Goal: Transaction & Acquisition: Purchase product/service

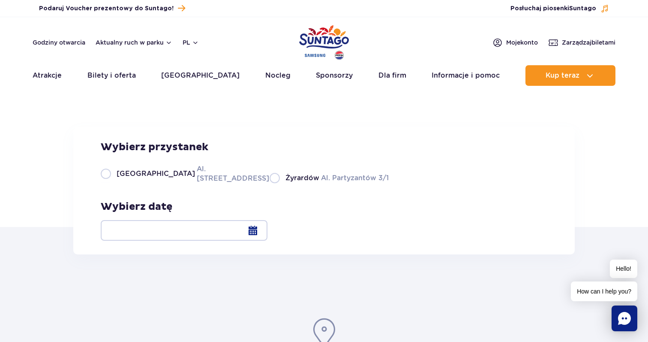
click at [267, 232] on div at bounding box center [184, 230] width 167 height 21
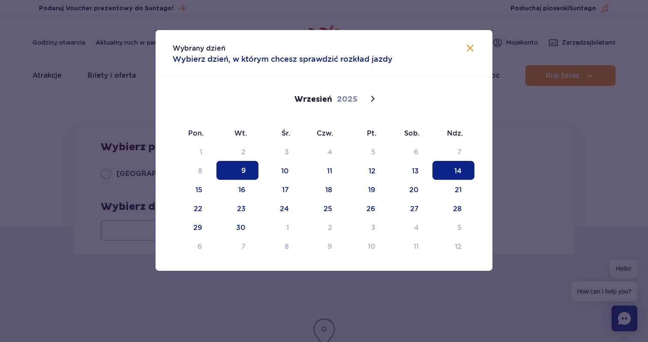
click at [459, 170] on span "14" at bounding box center [454, 170] width 42 height 19
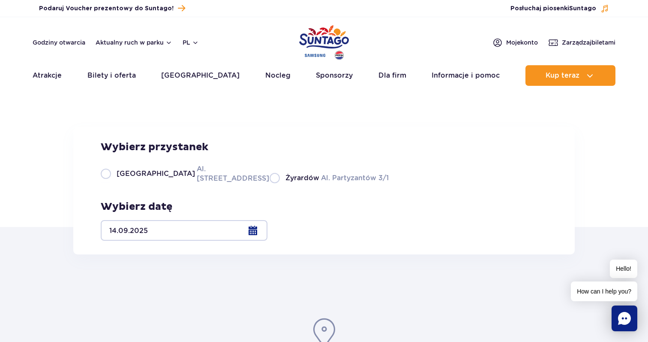
click at [108, 183] on label "Warszawa Al. Jerozolimskie 56" at bounding box center [180, 173] width 159 height 19
click at [108, 183] on input "Warszawa Al. Jerozolimskie 56" at bounding box center [105, 182] width 9 height 2
radio input "true"
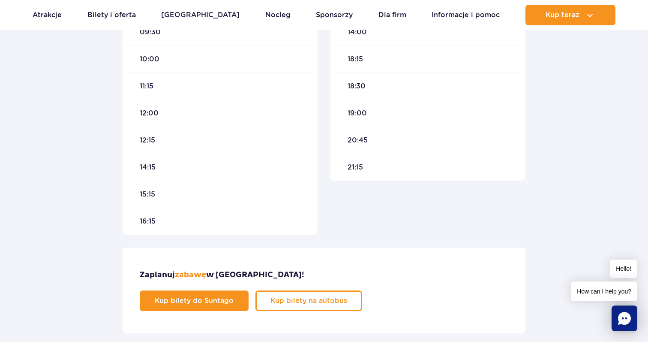
scroll to position [373, 0]
click at [341, 297] on span "Kup bilety na autobus" at bounding box center [302, 300] width 77 height 7
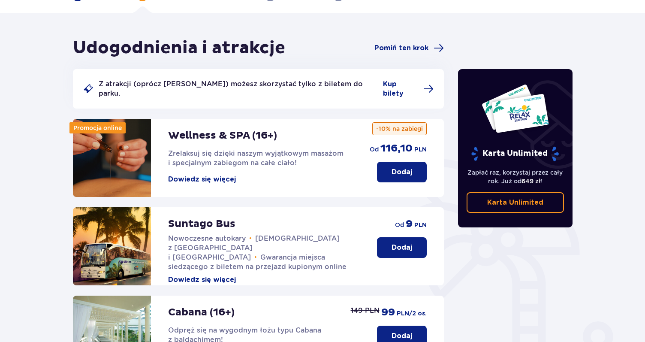
scroll to position [57, 0]
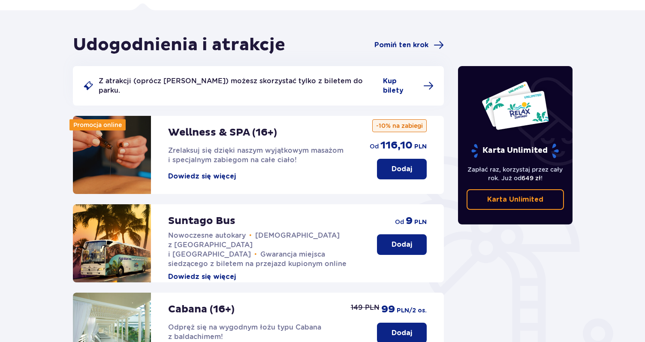
click at [404, 240] on p "Dodaj" at bounding box center [401, 244] width 21 height 9
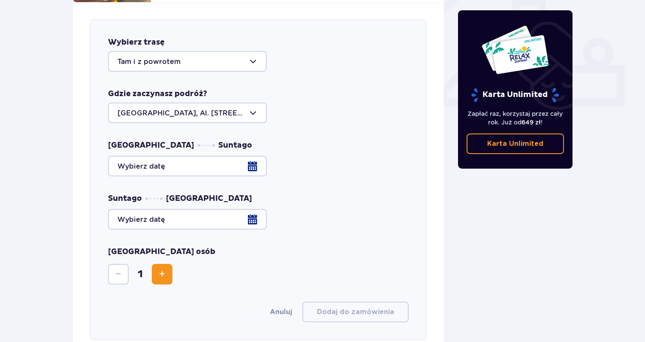
scroll to position [337, 0]
click at [253, 158] on div at bounding box center [258, 165] width 300 height 21
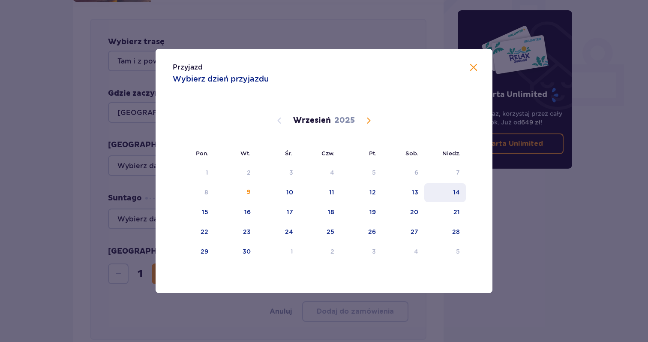
click at [457, 193] on div "14" at bounding box center [456, 192] width 7 height 9
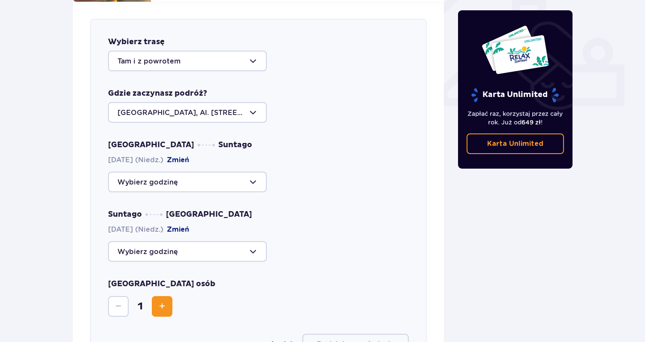
click at [253, 174] on div at bounding box center [187, 181] width 159 height 21
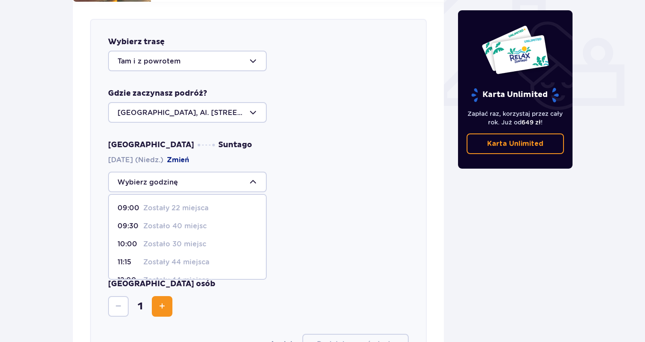
click at [182, 203] on p "Zostały 22 miejsca" at bounding box center [175, 207] width 65 height 9
type input "09:00"
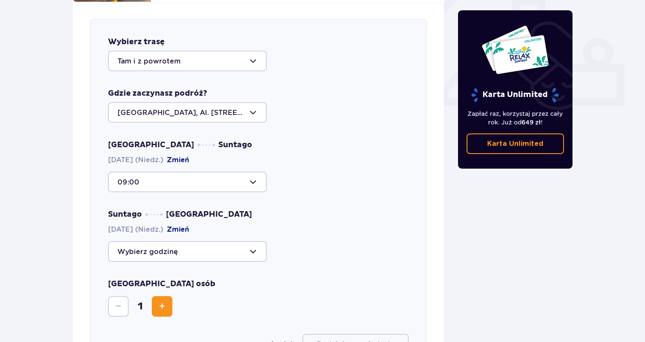
click at [255, 243] on div at bounding box center [187, 251] width 159 height 21
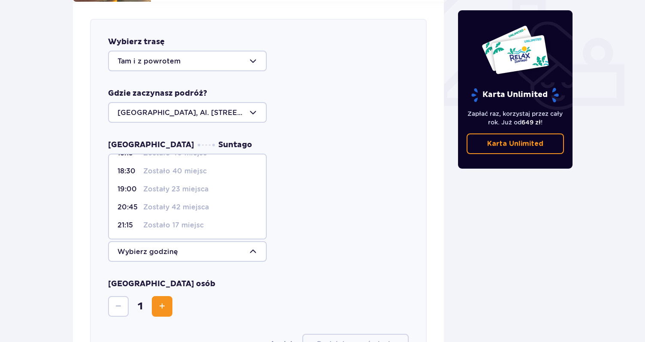
scroll to position [51, 0]
click at [164, 220] on p "Zostało 17 miejsc" at bounding box center [173, 224] width 60 height 9
type input "21:15"
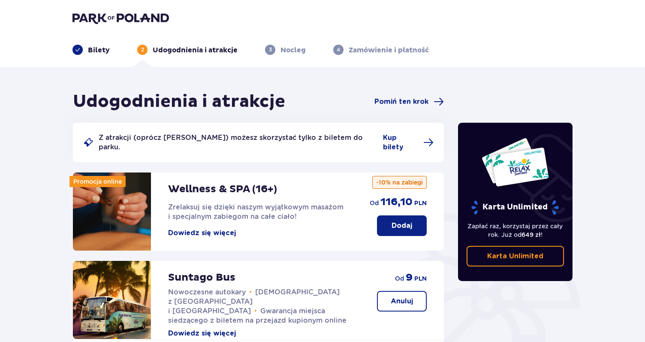
scroll to position [0, 0]
click at [92, 51] on p "Bilety" at bounding box center [99, 49] width 22 height 9
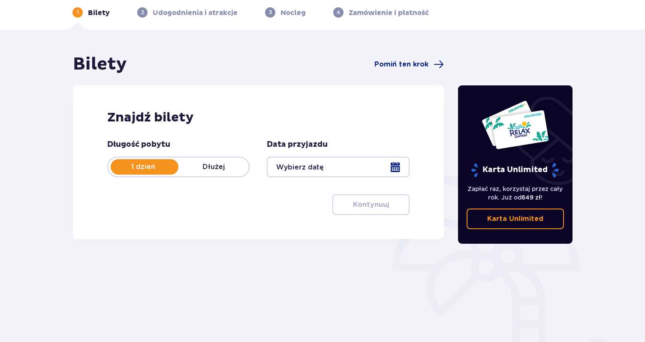
scroll to position [32, 0]
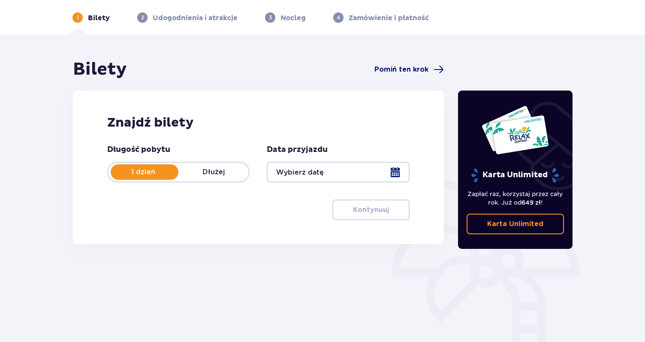
click at [411, 69] on span "Pomiń ten krok" at bounding box center [401, 69] width 54 height 9
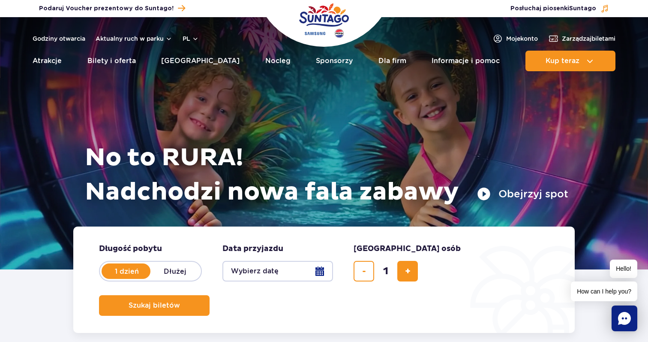
click at [317, 271] on button "Wybierz datę" at bounding box center [277, 271] width 111 height 21
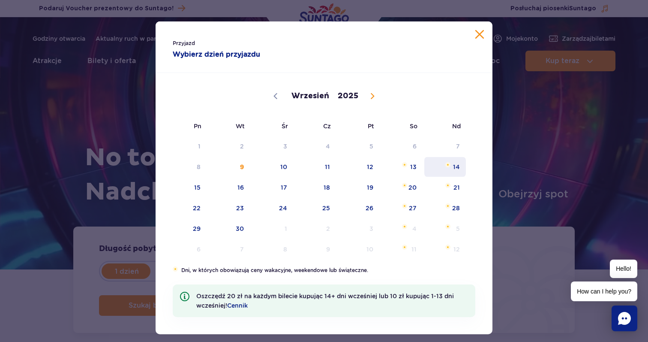
click at [456, 167] on span "14" at bounding box center [445, 167] width 43 height 20
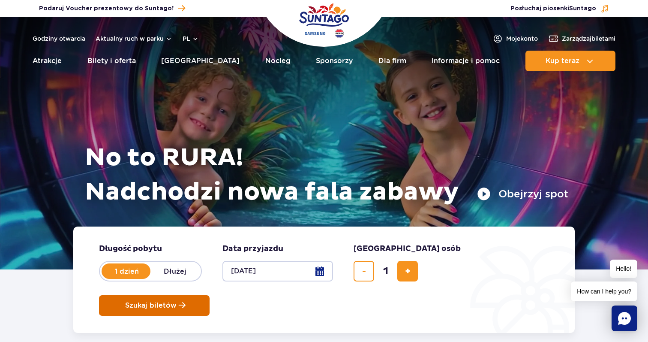
click at [177, 301] on span "Szukaj biletów" at bounding box center [150, 305] width 51 height 8
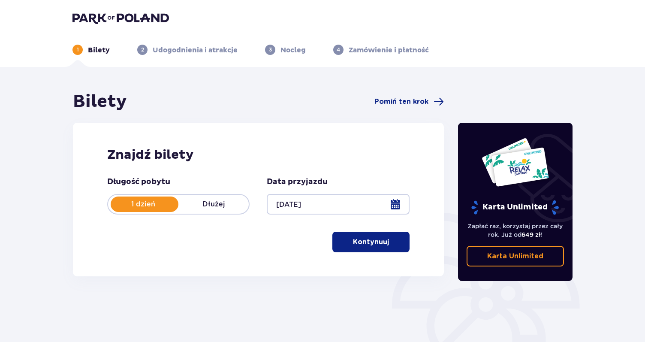
click at [371, 239] on p "Kontynuuj" at bounding box center [371, 241] width 36 height 9
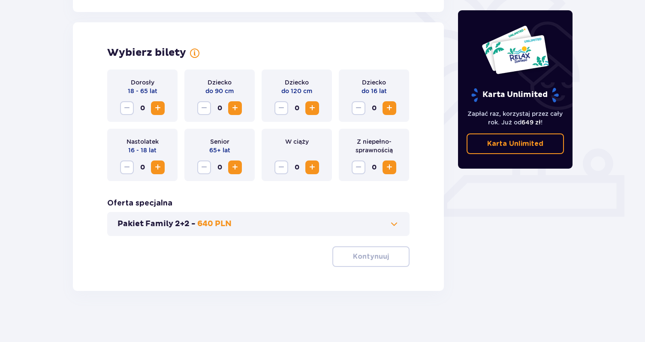
scroll to position [227, 0]
click at [157, 105] on span "Increase" at bounding box center [158, 107] width 10 height 10
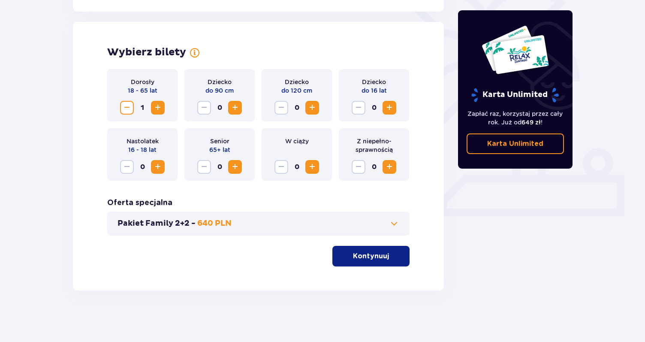
click at [378, 256] on p "Kontynuuj" at bounding box center [371, 255] width 36 height 9
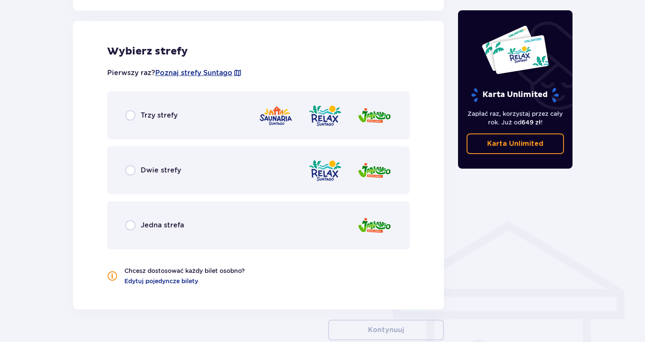
scroll to position [476, 0]
click at [130, 225] on input "radio" at bounding box center [130, 224] width 10 height 10
radio input "true"
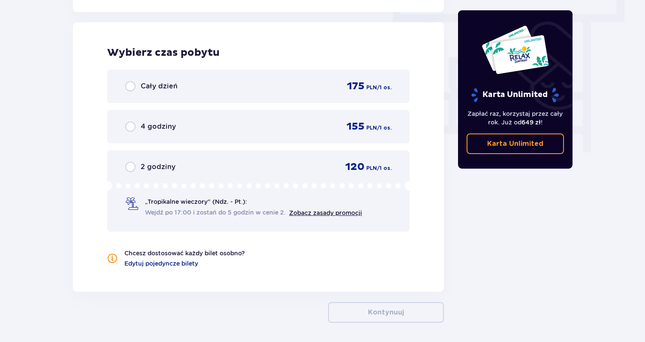
scroll to position [774, 0]
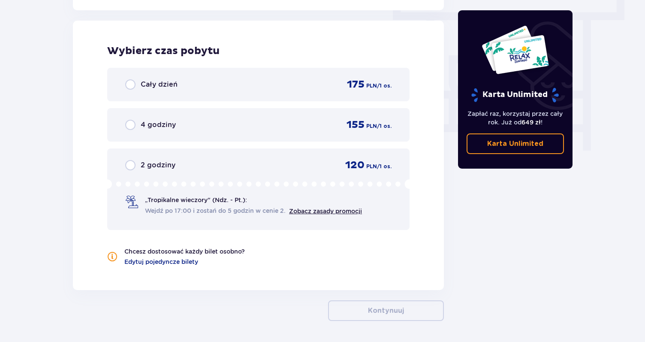
click at [132, 84] on input "radio" at bounding box center [130, 84] width 10 height 10
radio input "true"
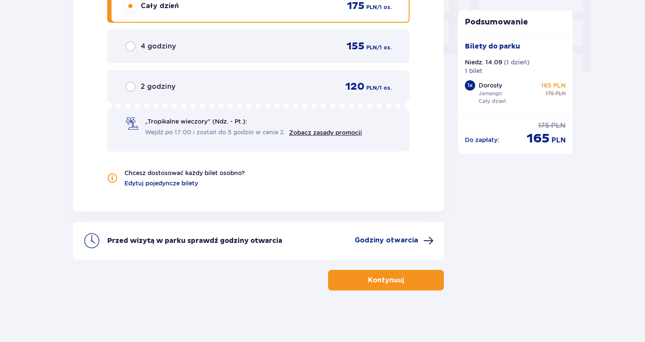
scroll to position [853, 0]
click at [386, 281] on p "Kontynuuj" at bounding box center [386, 279] width 36 height 9
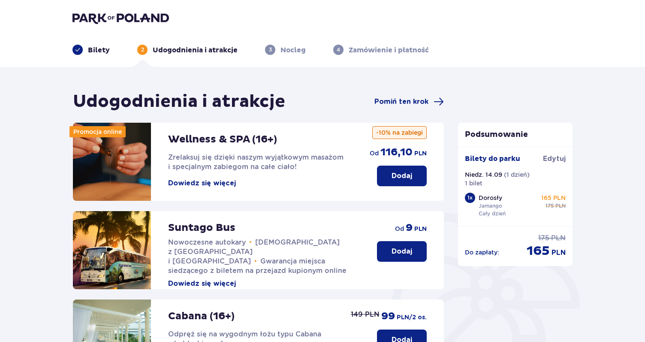
click at [410, 249] on p "Dodaj" at bounding box center [401, 250] width 21 height 9
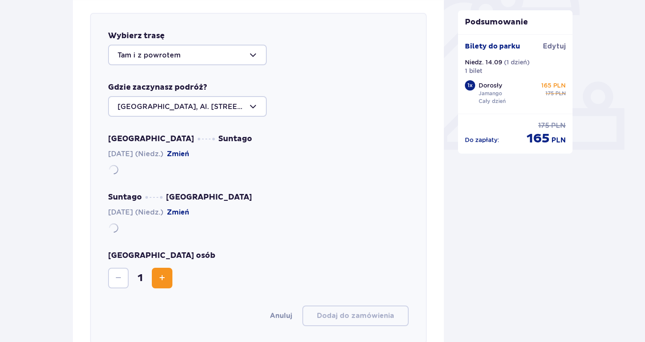
scroll to position [296, 0]
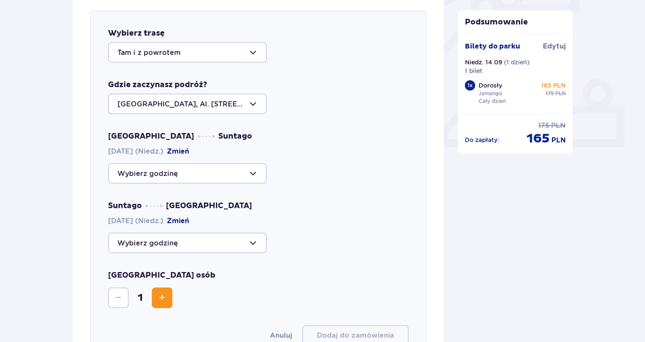
click at [253, 171] on div at bounding box center [187, 173] width 159 height 21
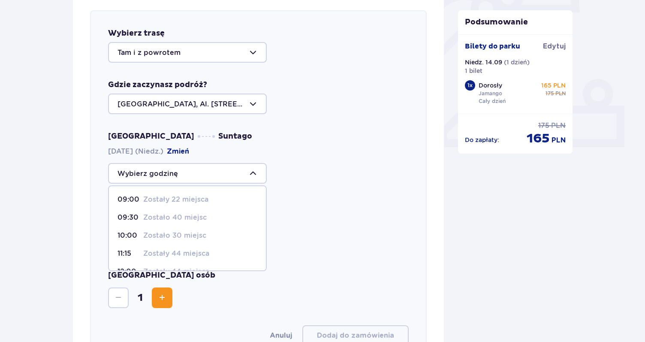
click at [199, 201] on p "Zostały 22 miejsca" at bounding box center [175, 199] width 65 height 9
type input "09:00"
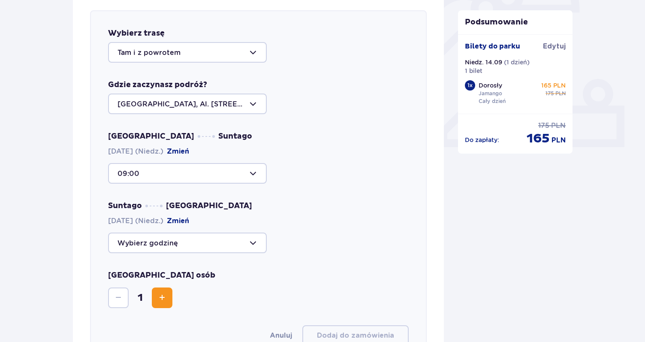
click at [253, 244] on div at bounding box center [187, 242] width 159 height 21
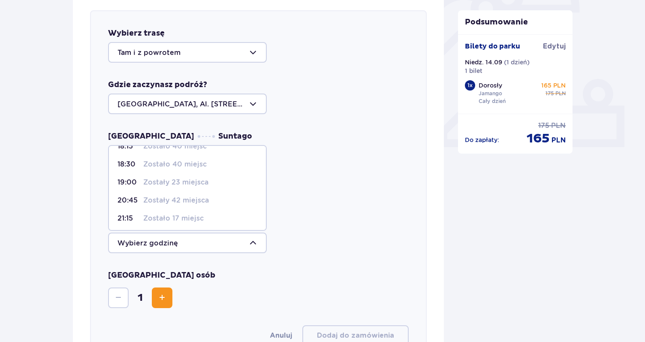
scroll to position [49, 0]
click at [187, 218] on p "Zostało 17 miejsc" at bounding box center [173, 217] width 60 height 9
type input "21:15"
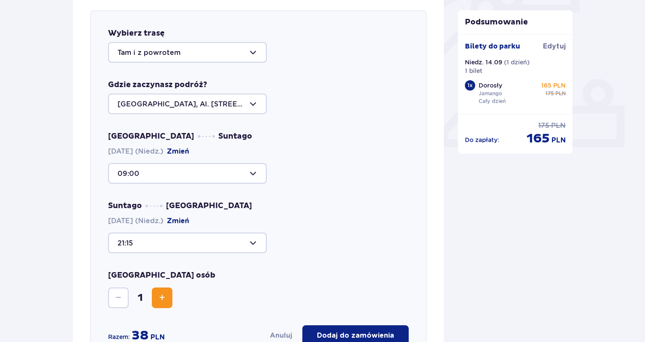
click at [161, 300] on span "Increase" at bounding box center [162, 297] width 10 height 10
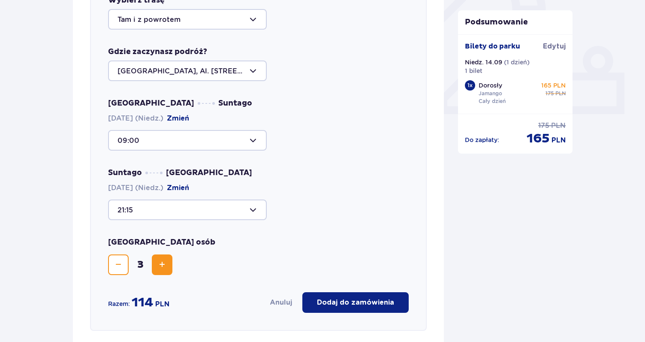
click at [345, 300] on p "Dodaj do zamówienia" at bounding box center [355, 301] width 77 height 9
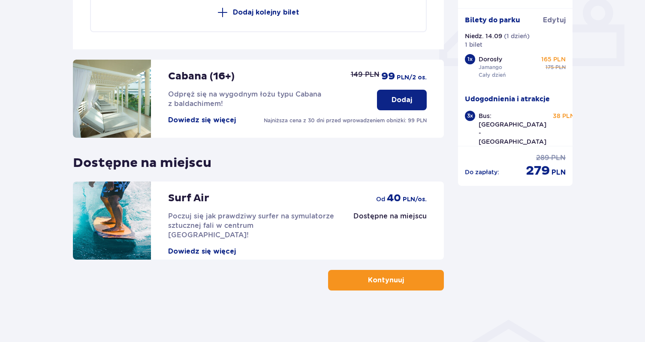
scroll to position [377, 0]
click at [380, 278] on p "Kontynuuj" at bounding box center [386, 279] width 36 height 9
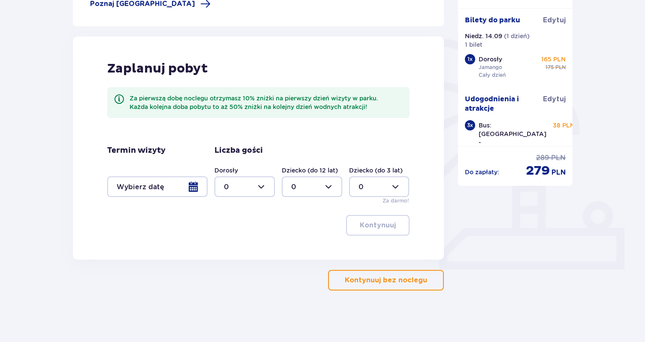
scroll to position [174, 0]
click at [384, 278] on p "Kontynuuj bez noclegu" at bounding box center [386, 279] width 82 height 9
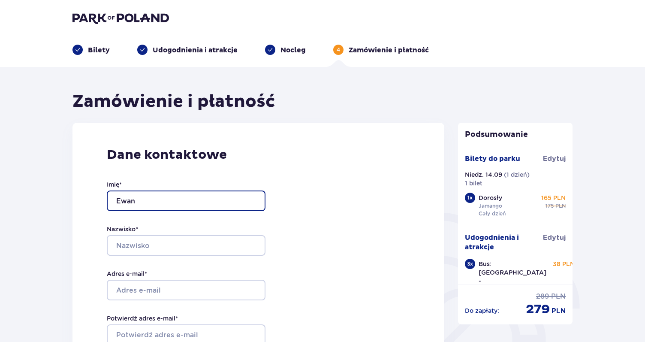
type input "Ewan"
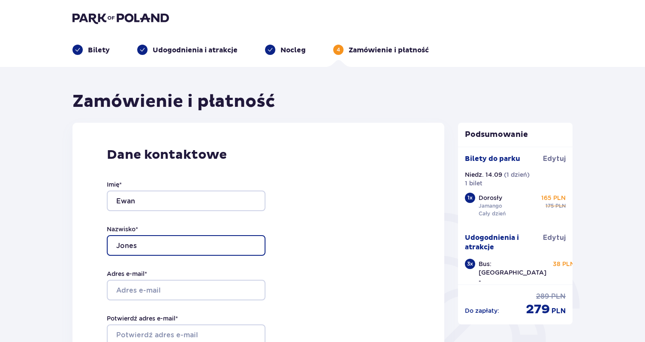
type input "Jones"
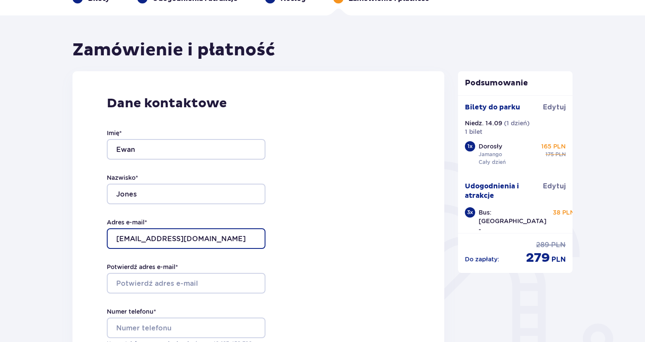
scroll to position [52, 0]
type input "jones.ewan@gmail.com"
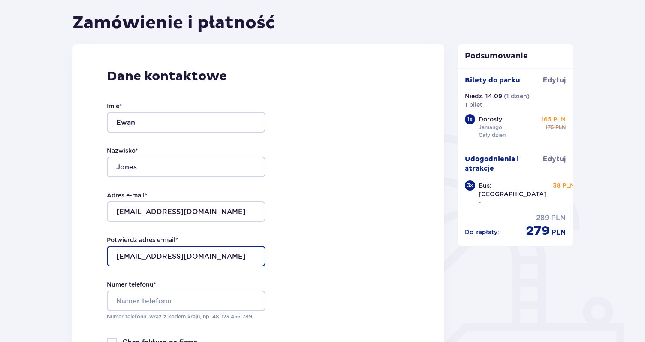
scroll to position [95, 0]
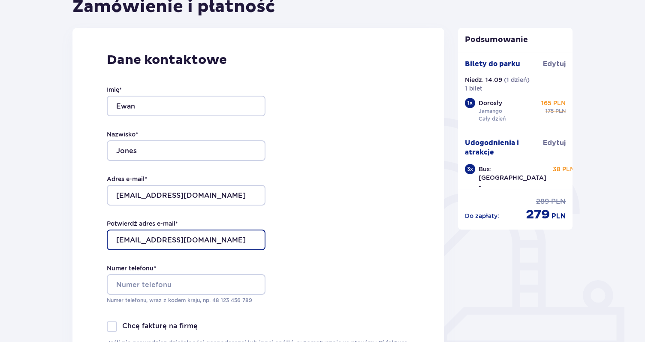
type input "jones.ewan@gmail.com"
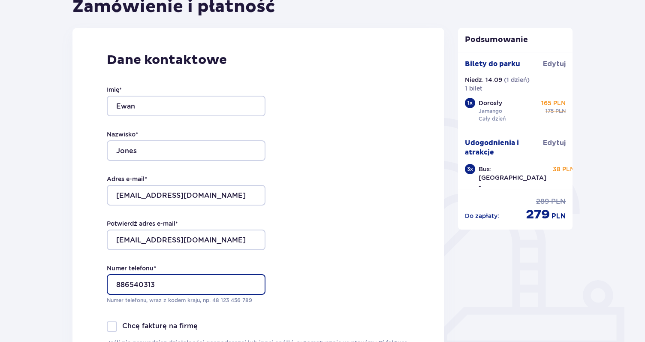
type input "886540313"
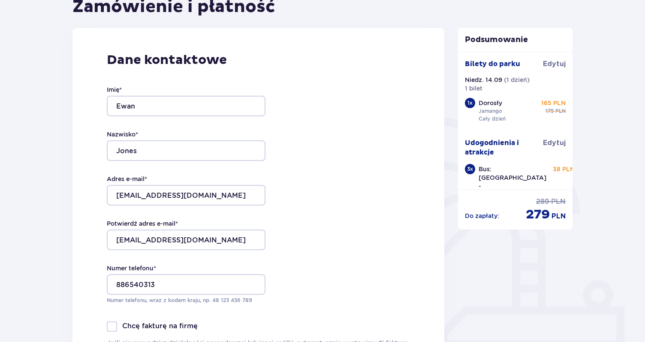
click at [322, 271] on div "Dane kontaktowe Imię * Ewan Nazwisko * Jones Adres e-mail * jones.ewan@gmail.co…" at bounding box center [258, 208] width 372 height 360
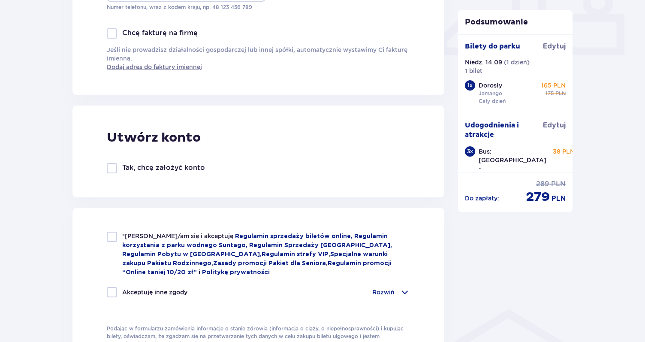
scroll to position [395, 0]
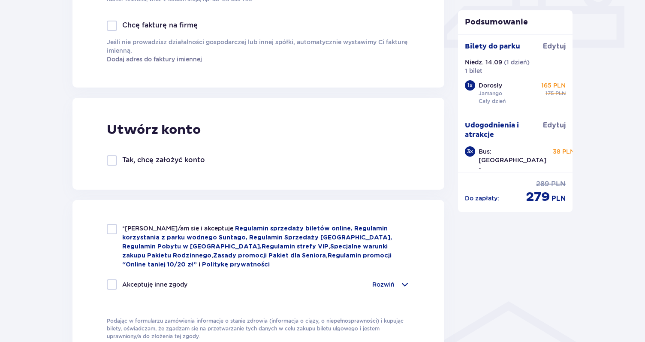
click at [114, 227] on div at bounding box center [112, 229] width 10 height 10
checkbox input "true"
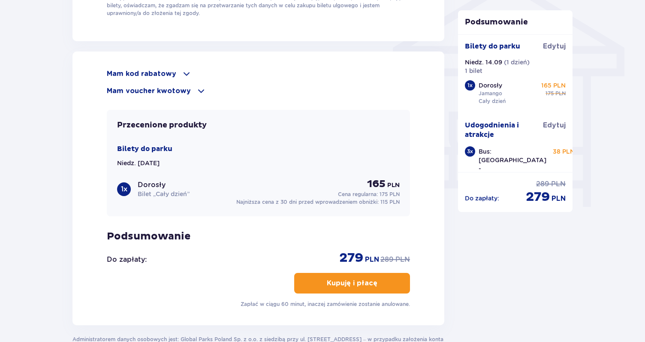
scroll to position [719, 0]
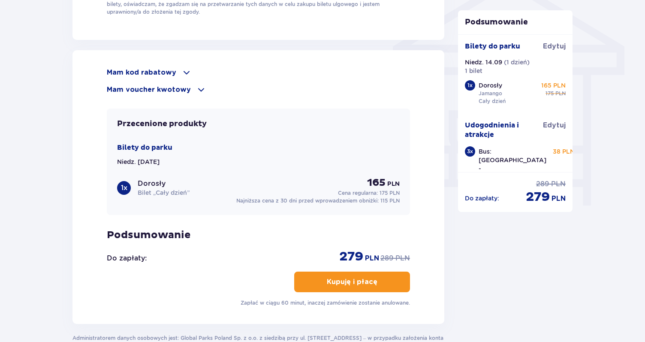
click at [357, 280] on p "Kupuję i płacę" at bounding box center [352, 281] width 51 height 9
